Goal: Task Accomplishment & Management: Manage account settings

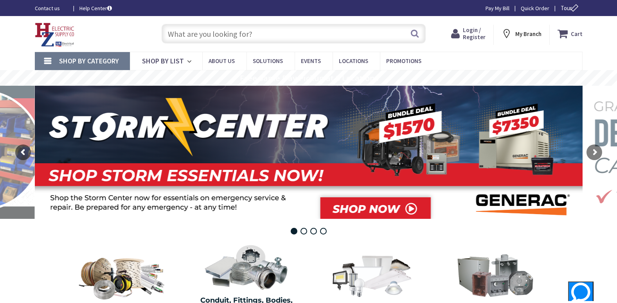
click at [472, 35] on span "Login / Register" at bounding box center [474, 33] width 23 height 14
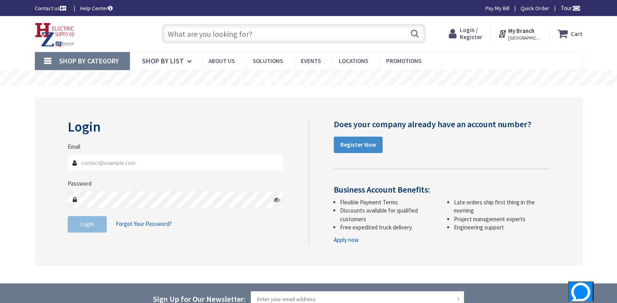
type input "DEESERVICE@AOL.COM"
click at [83, 226] on span "Login" at bounding box center [87, 223] width 14 height 7
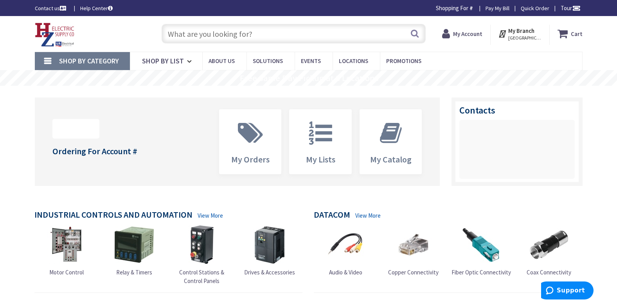
click at [465, 32] on strong "My Account" at bounding box center [467, 33] width 29 height 7
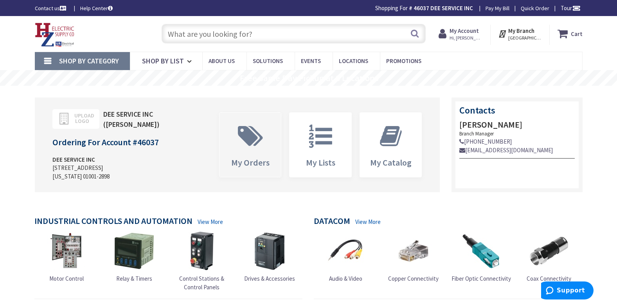
click at [247, 160] on span "My Orders" at bounding box center [250, 162] width 38 height 11
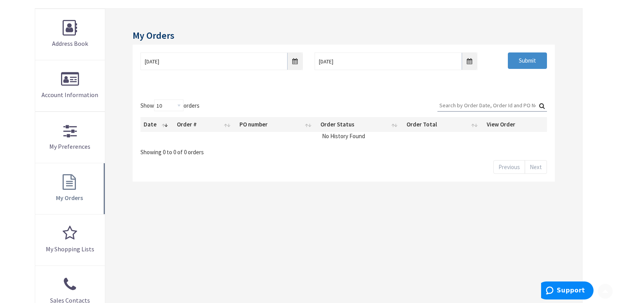
scroll to position [117, 0]
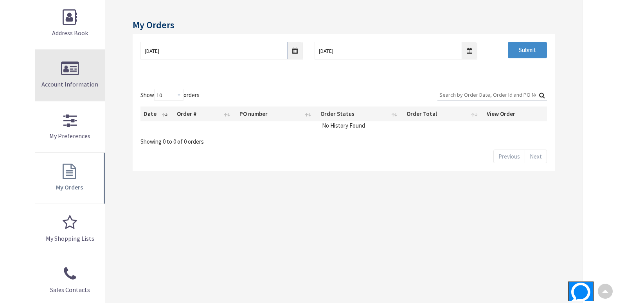
click at [76, 68] on link "Account Information" at bounding box center [70, 75] width 70 height 51
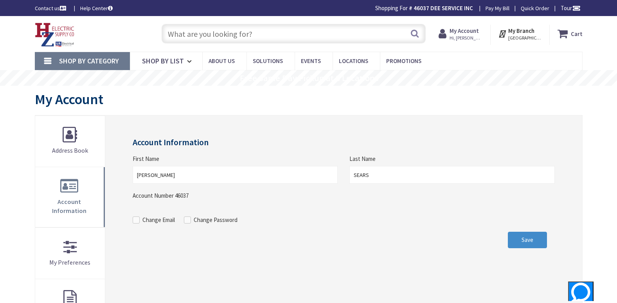
click at [464, 33] on strong "My Account" at bounding box center [463, 30] width 29 height 7
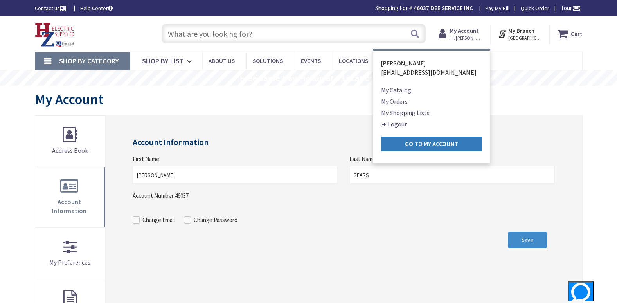
click at [397, 144] on link "Go to My Account" at bounding box center [431, 143] width 101 height 14
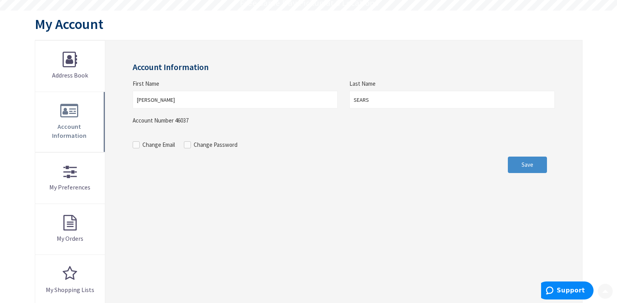
scroll to position [78, 0]
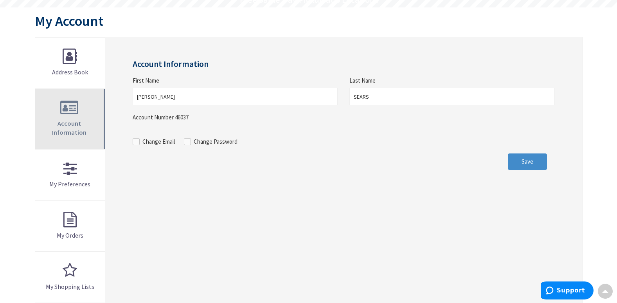
click at [72, 114] on link "Account Information" at bounding box center [70, 119] width 70 height 60
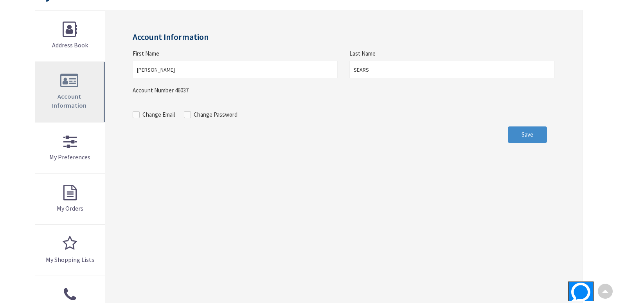
scroll to position [117, 0]
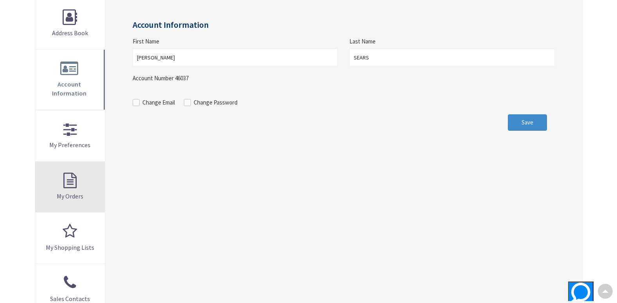
click at [73, 171] on link "My Orders" at bounding box center [70, 187] width 70 height 51
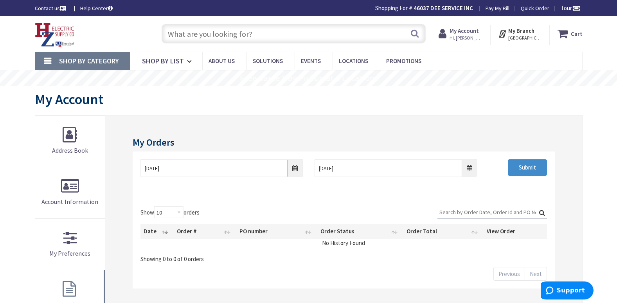
scroll to position [39, 0]
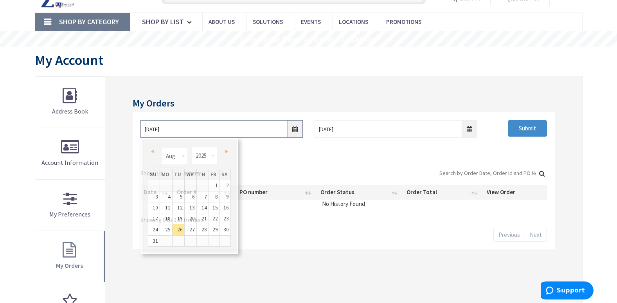
click at [293, 127] on input "8/26/2025" at bounding box center [221, 129] width 162 height 18
click at [213, 185] on link "1" at bounding box center [214, 185] width 11 height 11
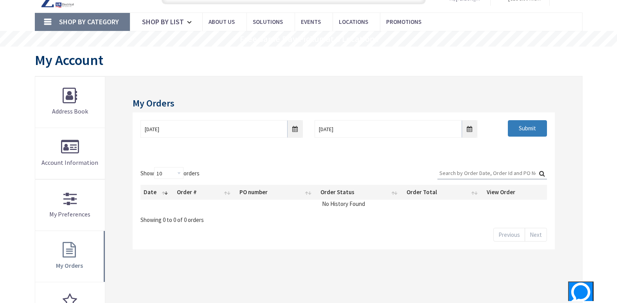
click at [532, 128] on input "Submit" at bounding box center [527, 128] width 39 height 16
click at [296, 129] on input "08/01/2025" at bounding box center [221, 129] width 162 height 18
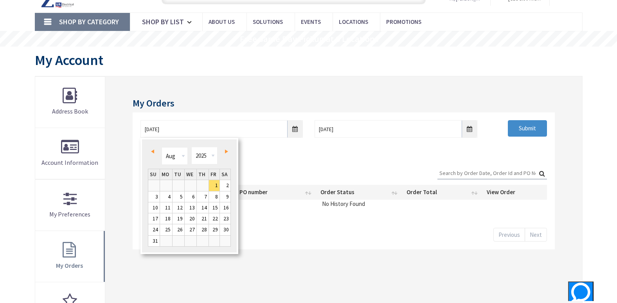
click at [152, 153] on span "Prev" at bounding box center [152, 151] width 3 height 4
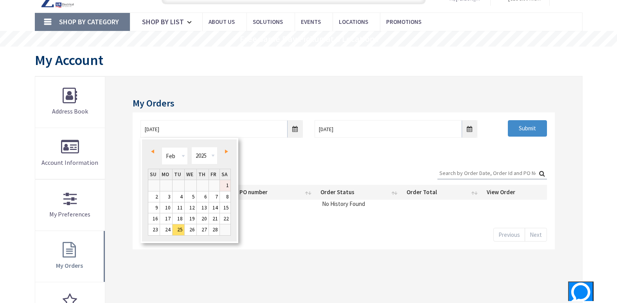
click at [225, 184] on link "1" at bounding box center [225, 185] width 11 height 11
type input "02/01/2025"
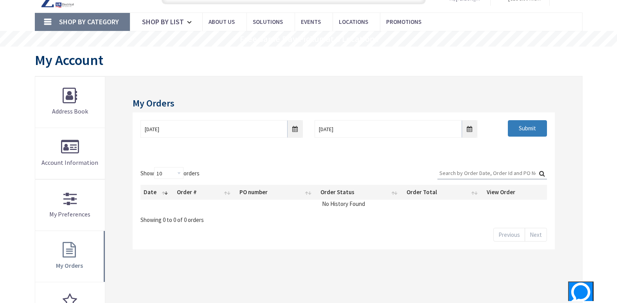
click at [521, 127] on input "Submit" at bounding box center [527, 128] width 39 height 16
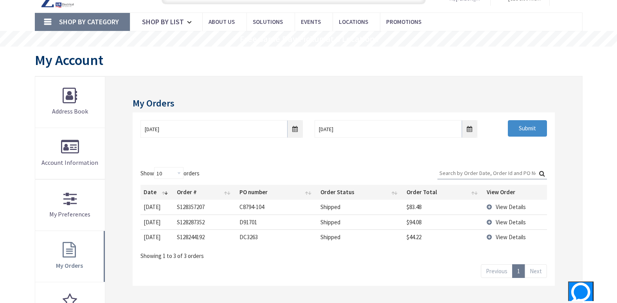
click at [488, 236] on td "View Details" at bounding box center [514, 236] width 63 height 15
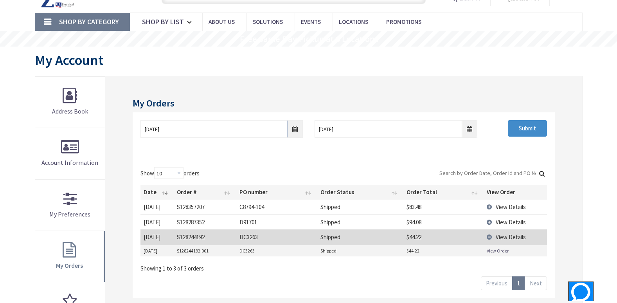
click at [490, 235] on td "View Details" at bounding box center [514, 236] width 63 height 15
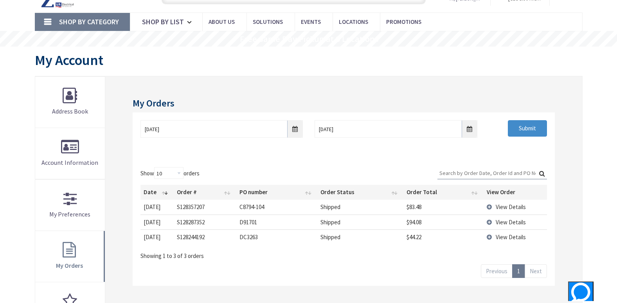
click at [501, 193] on th "View Order" at bounding box center [514, 192] width 63 height 15
click at [490, 207] on td "View Details" at bounding box center [516, 206] width 62 height 14
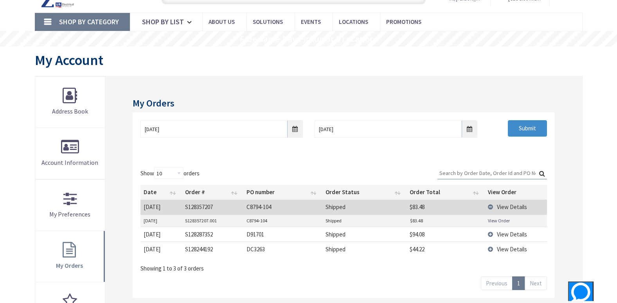
click at [490, 207] on td "View Details" at bounding box center [516, 206] width 62 height 14
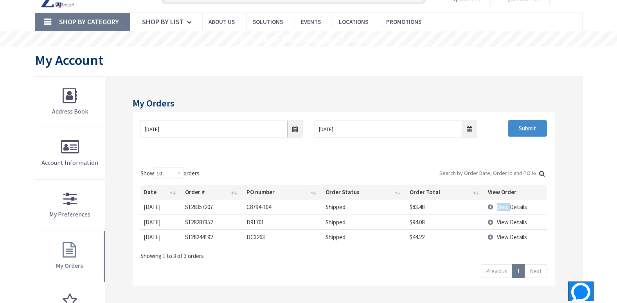
click at [490, 207] on td "View Details" at bounding box center [516, 206] width 62 height 14
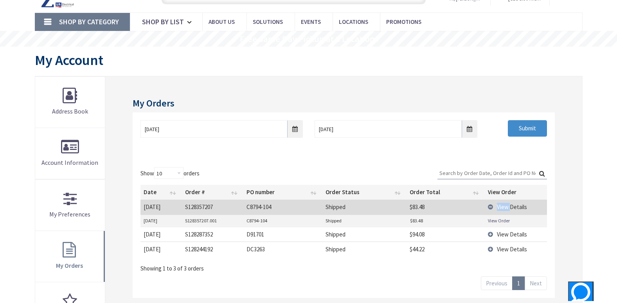
click at [490, 207] on td "View Details" at bounding box center [516, 206] width 62 height 14
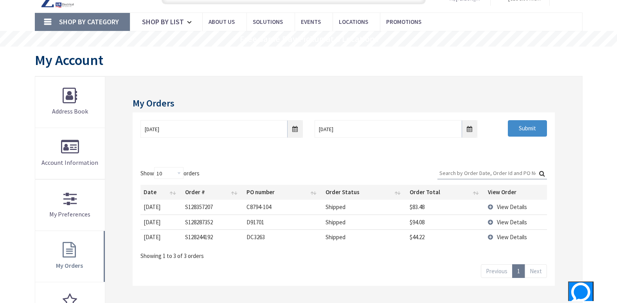
drag, startPoint x: 149, startPoint y: 208, endPoint x: 406, endPoint y: 158, distance: 262.1
click at [406, 158] on div "02/01/2025 9/2/2025 Submit" at bounding box center [344, 135] width 422 height 47
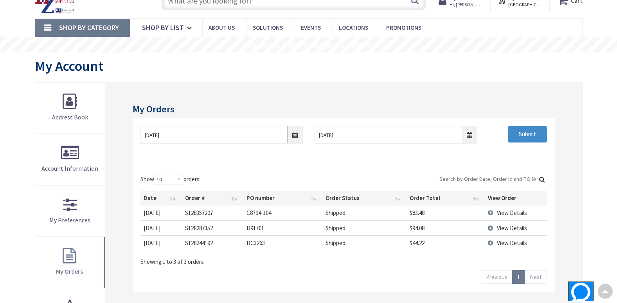
scroll to position [0, 0]
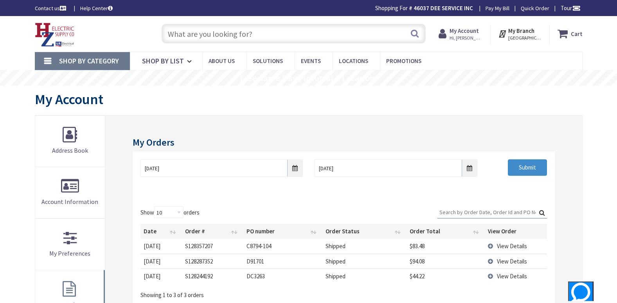
click at [263, 38] on input "text" at bounding box center [294, 34] width 264 height 20
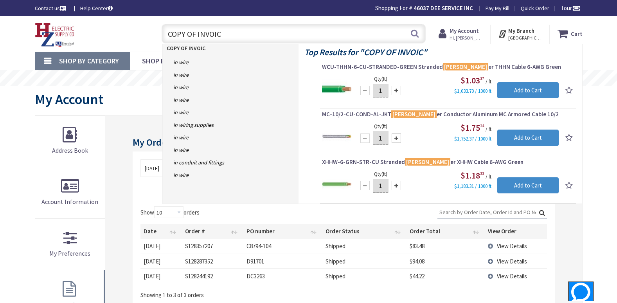
type input "COPY OF INVOICE"
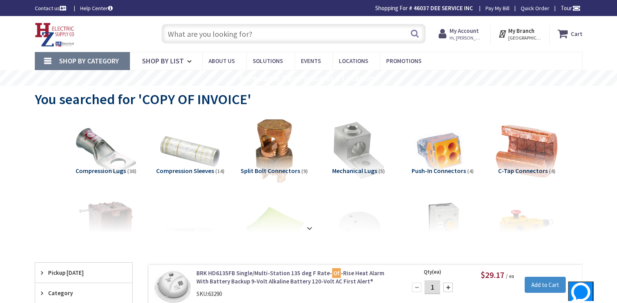
click at [489, 6] on link "Pay My Bill" at bounding box center [497, 8] width 24 height 8
click at [467, 31] on strong "My Account" at bounding box center [463, 30] width 29 height 7
